Goal: Task Accomplishment & Management: Complete application form

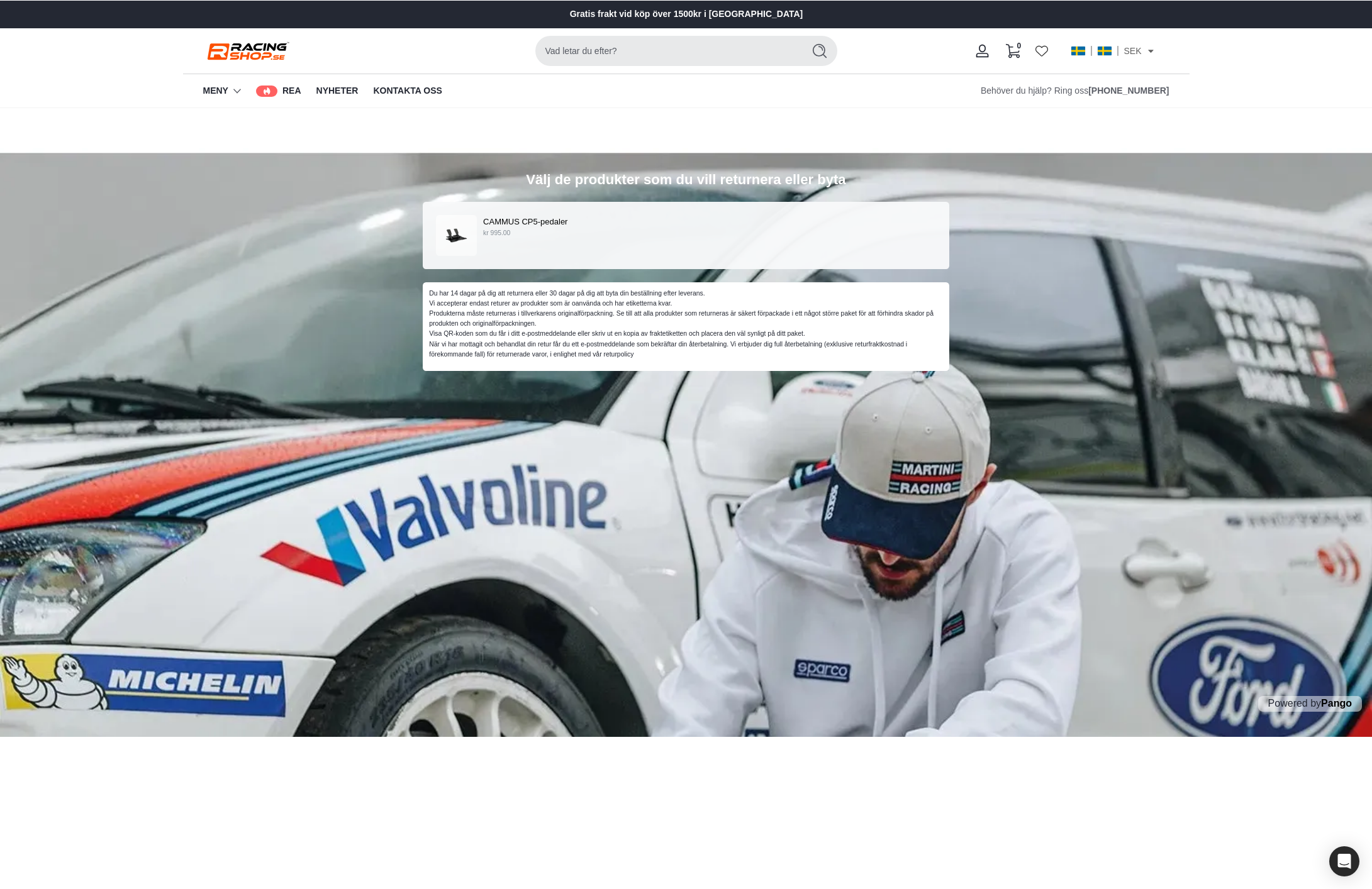
click at [606, 121] on div "Välj de produkter som du vill returnera eller byta CAMMUS CP5-pedaler kr 995.00…" at bounding box center [686, 422] width 1372 height 629
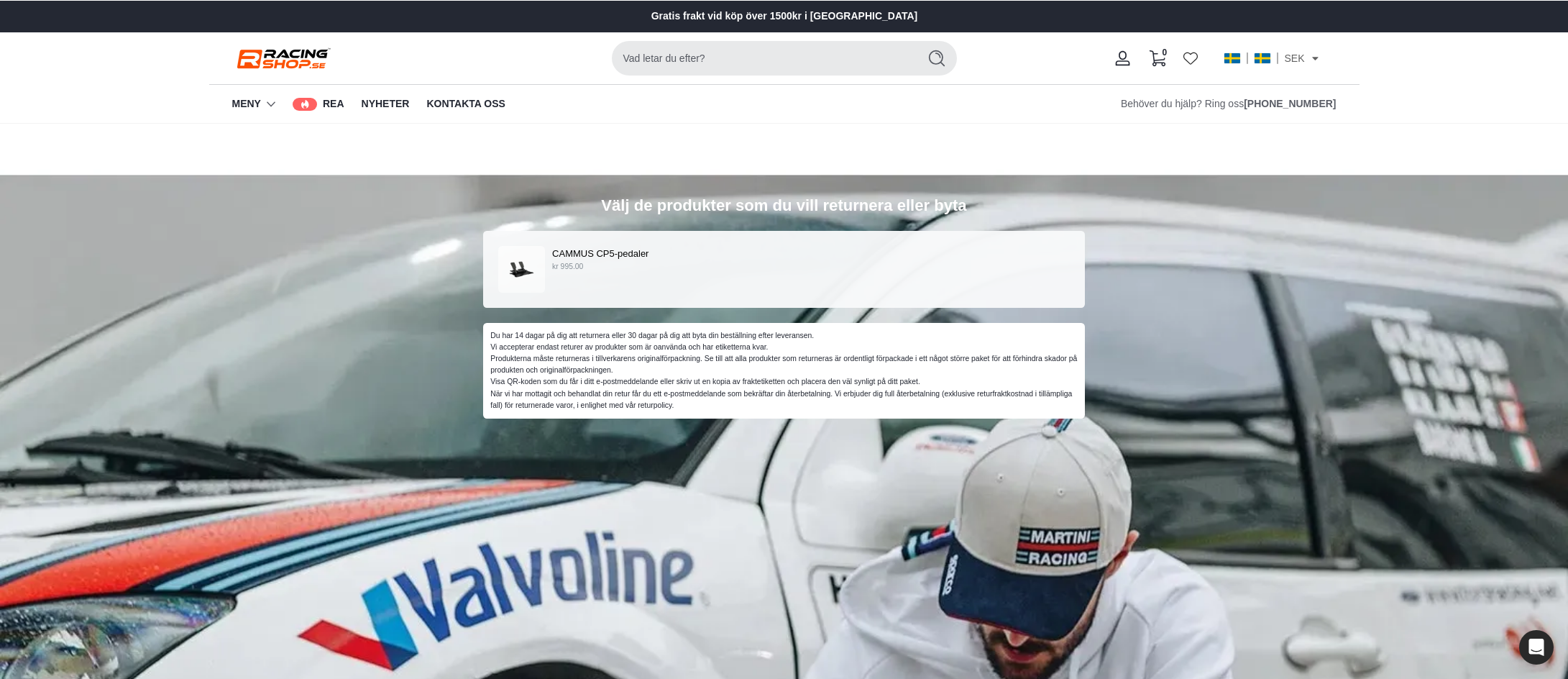
click at [651, 275] on div "CAMMUS CP5-pedaler kr 995.00" at bounding box center [784, 269] width 572 height 46
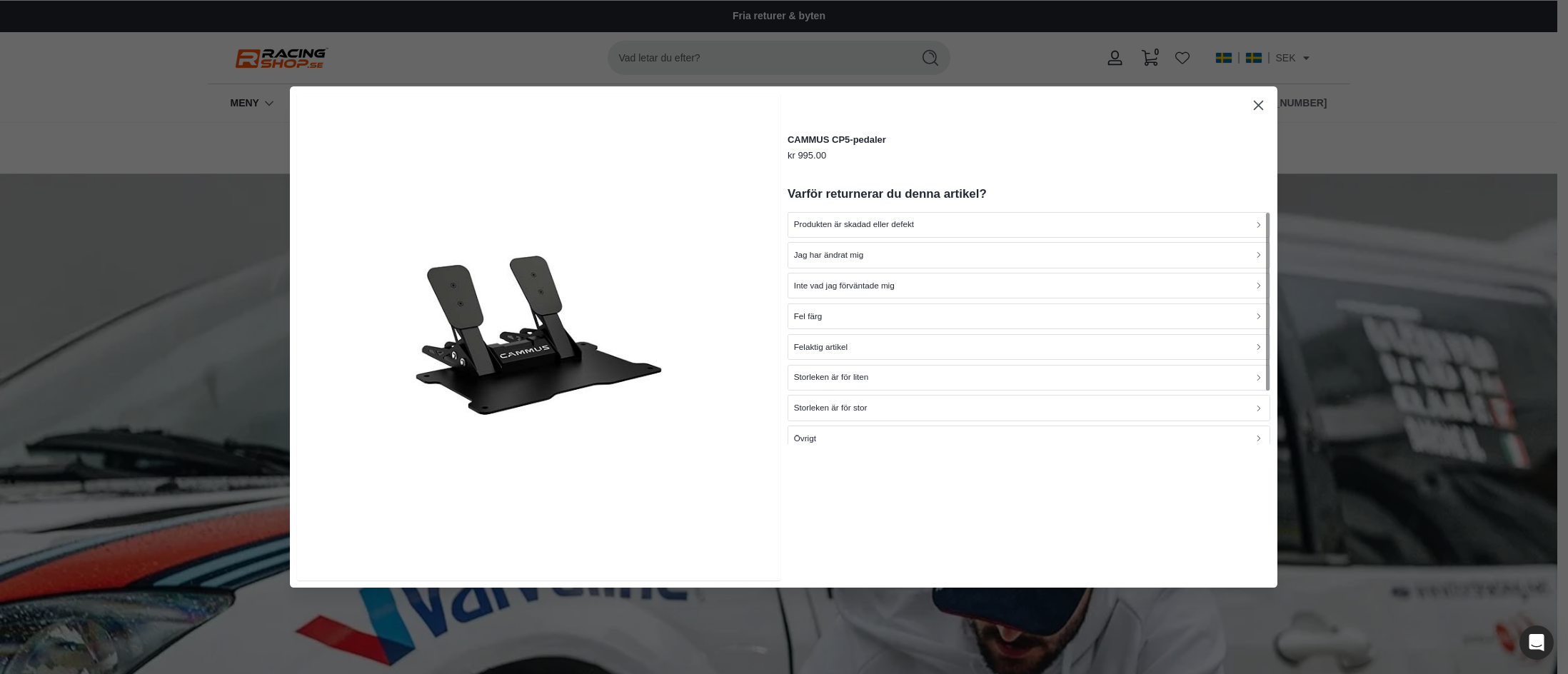
click at [851, 220] on p "Produkten är skadad eller defekt" at bounding box center [854, 225] width 120 height 14
click at [1259, 104] on icon "button" at bounding box center [1258, 105] width 9 height 9
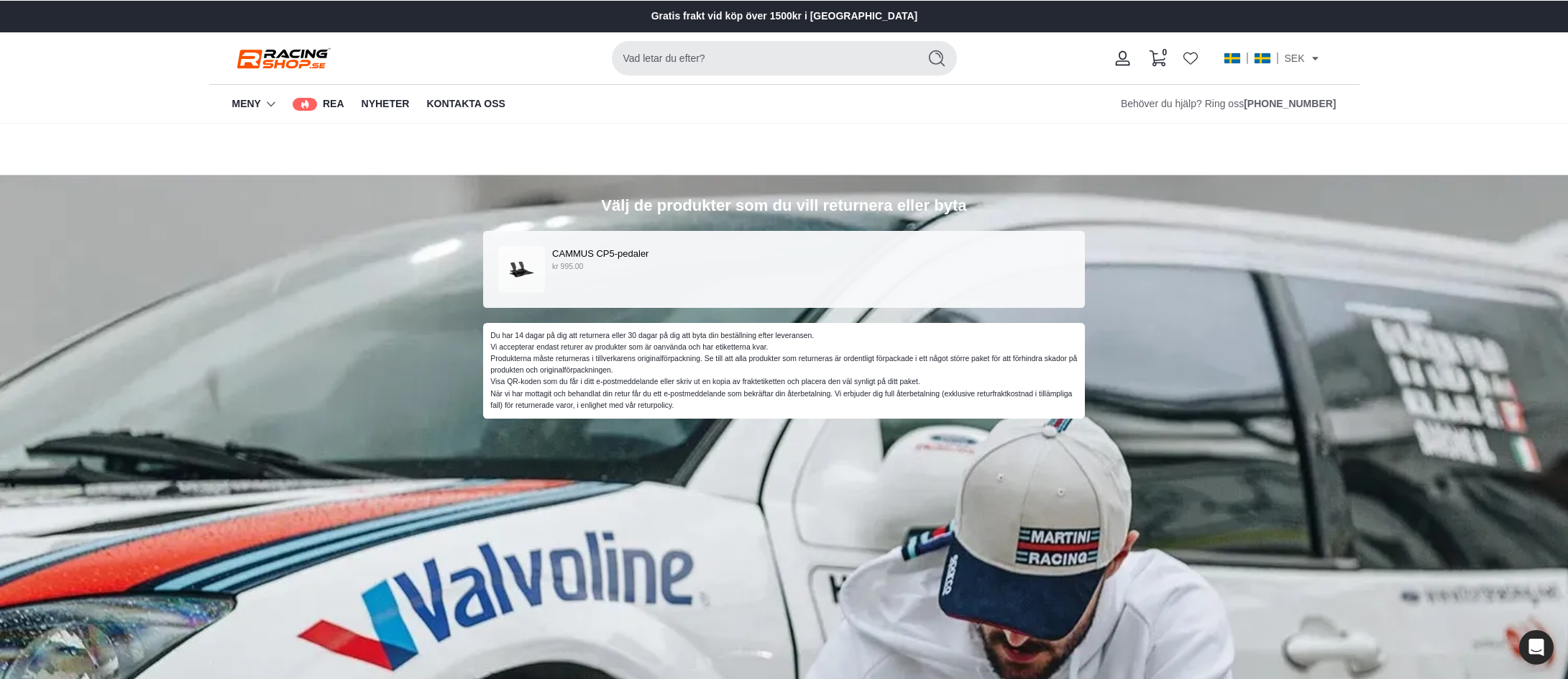
click at [785, 378] on div "Du har 14 dagar på dig att returnera eller 30 dagar på dig att byta din beställ…" at bounding box center [784, 370] width 587 height 81
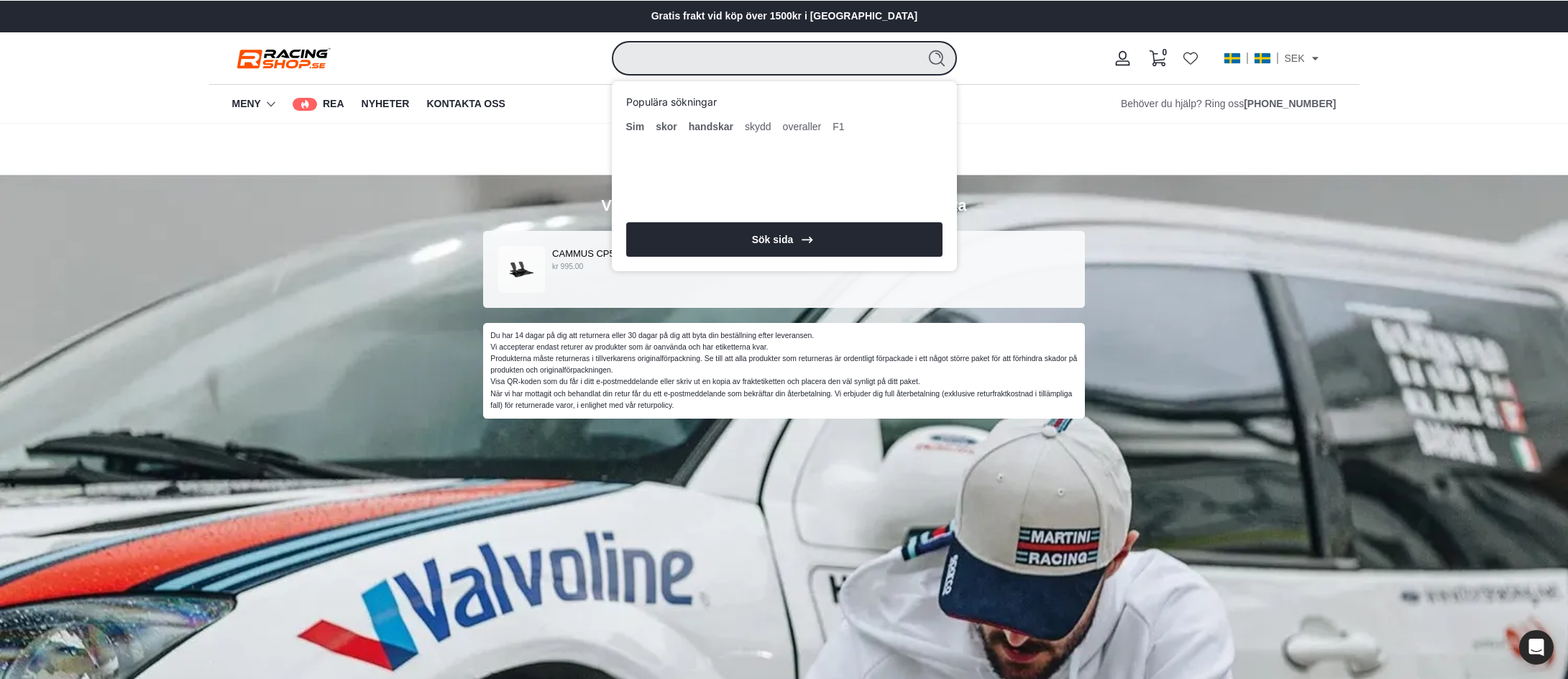
click at [851, 47] on input "Vad letar du efter?" at bounding box center [762, 59] width 299 height 34
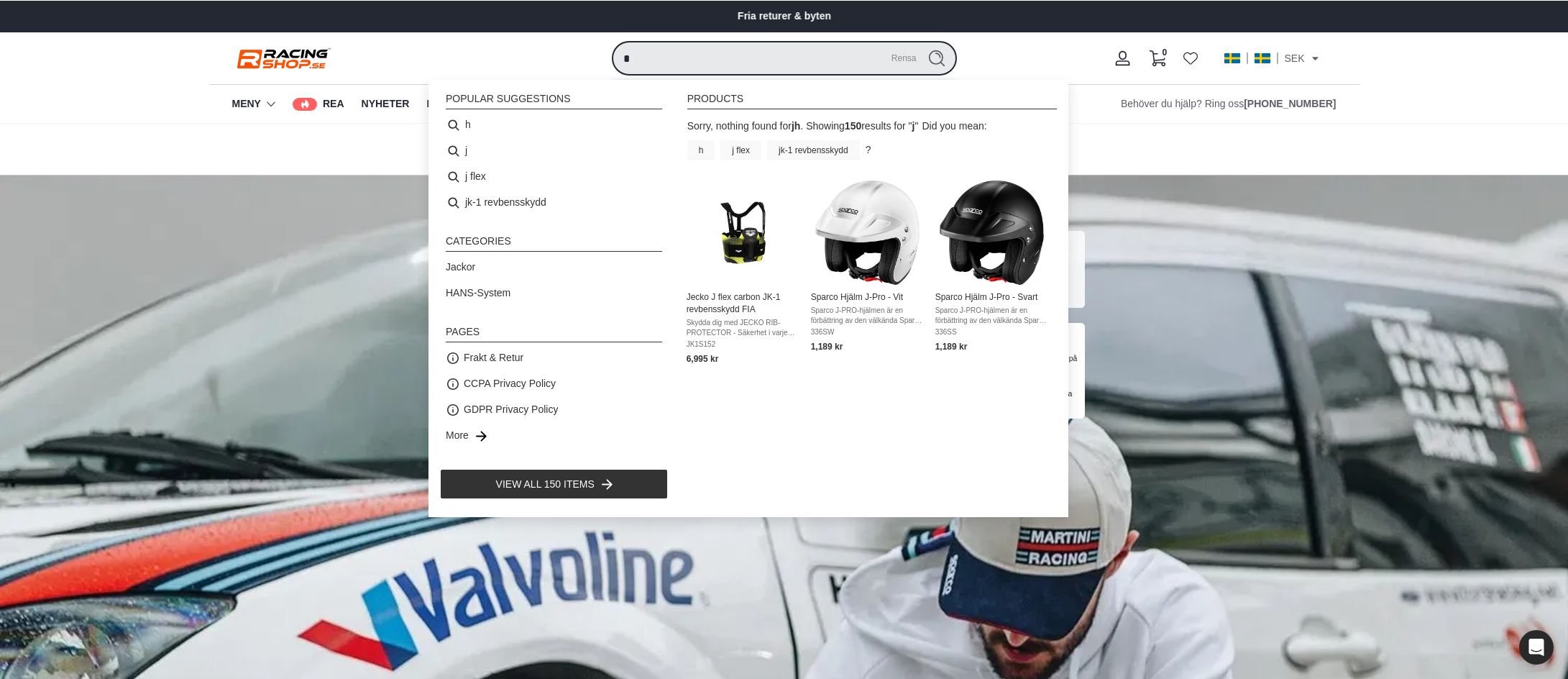
type input "*"
